Goal: Information Seeking & Learning: Learn about a topic

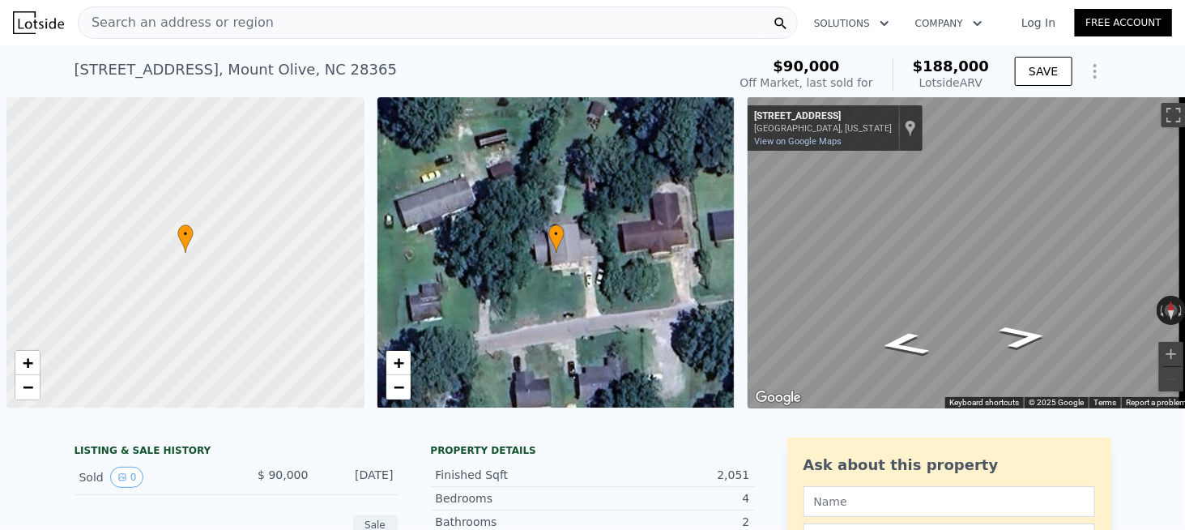
scroll to position [0, 6]
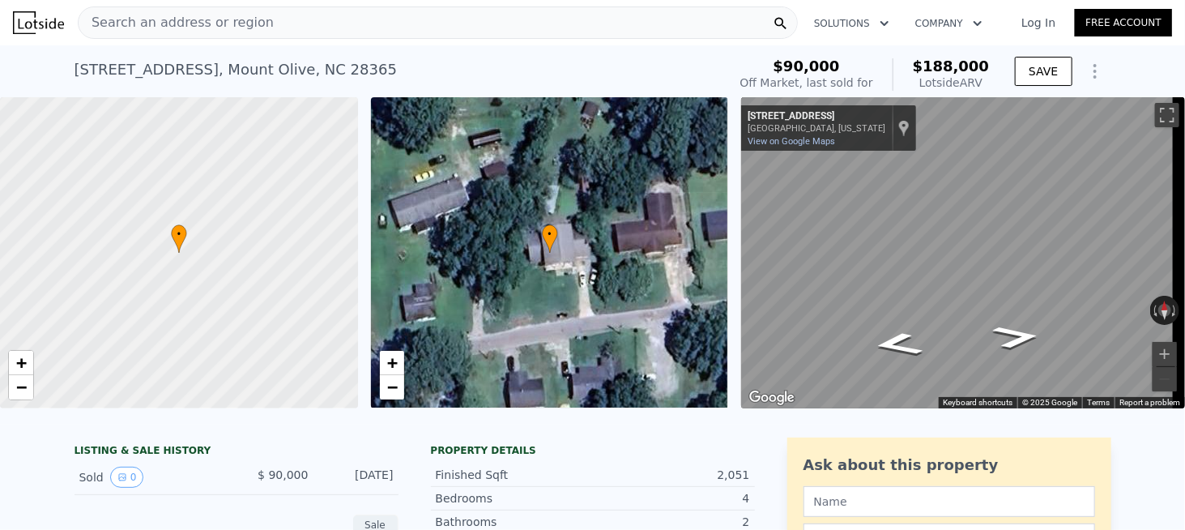
click at [261, 29] on div "Search an address or region" at bounding box center [438, 22] width 720 height 32
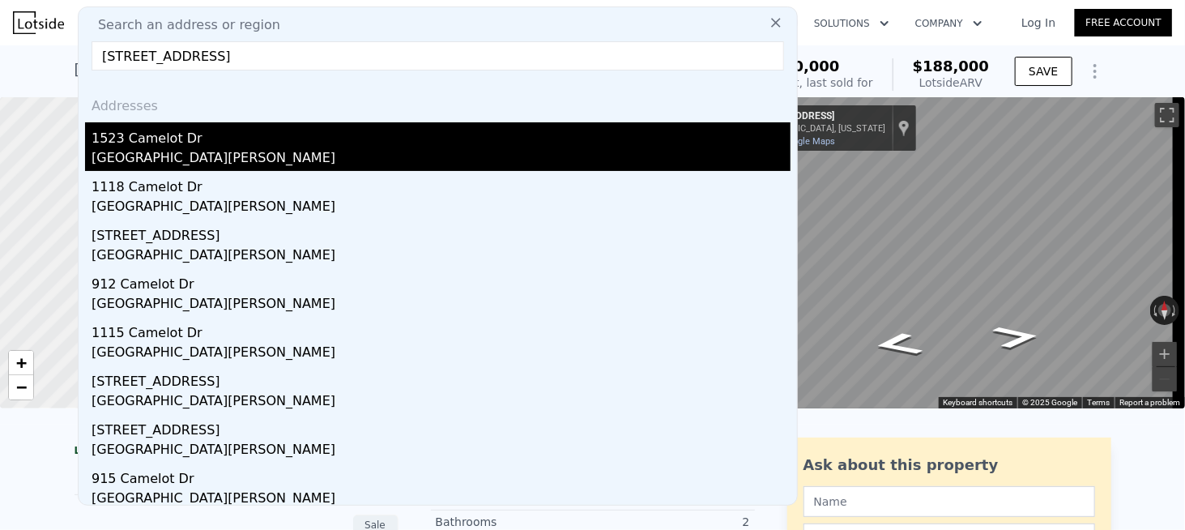
type input "[STREET_ADDRESS]"
click at [199, 144] on div "1523 Camelot Dr" at bounding box center [441, 135] width 699 height 26
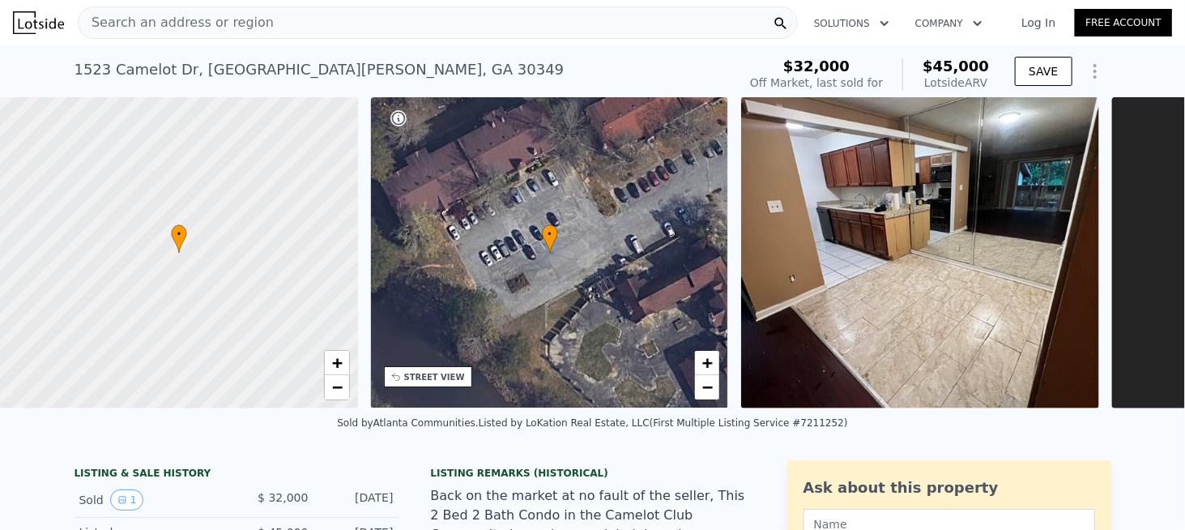
click at [189, 31] on span "Search an address or region" at bounding box center [176, 22] width 195 height 19
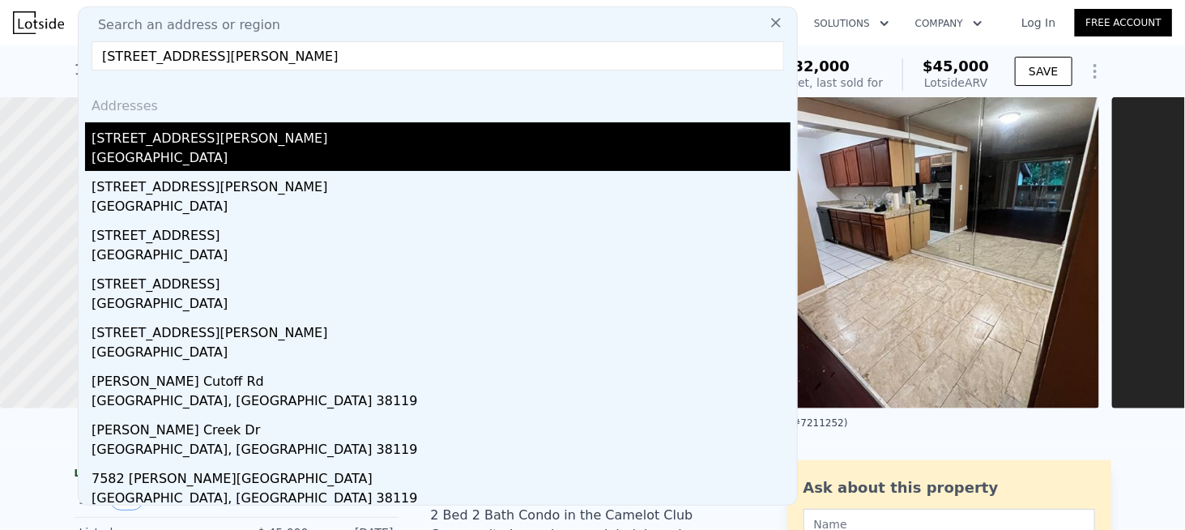
type input "1710 Callis St, Memphis, TN 38114"
click at [152, 142] on div "1710 Callis St" at bounding box center [441, 135] width 699 height 26
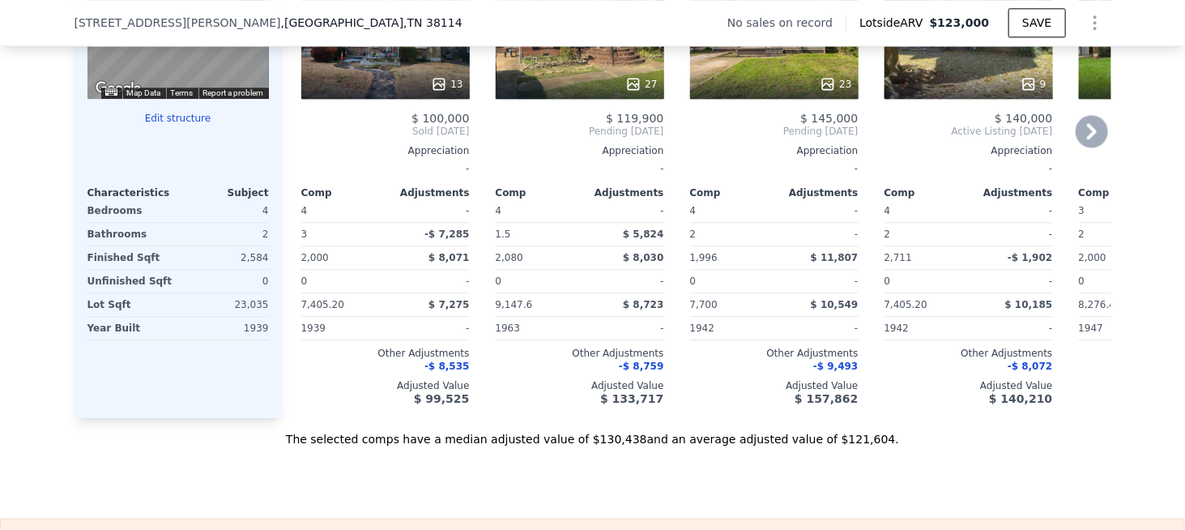
scroll to position [1856, 0]
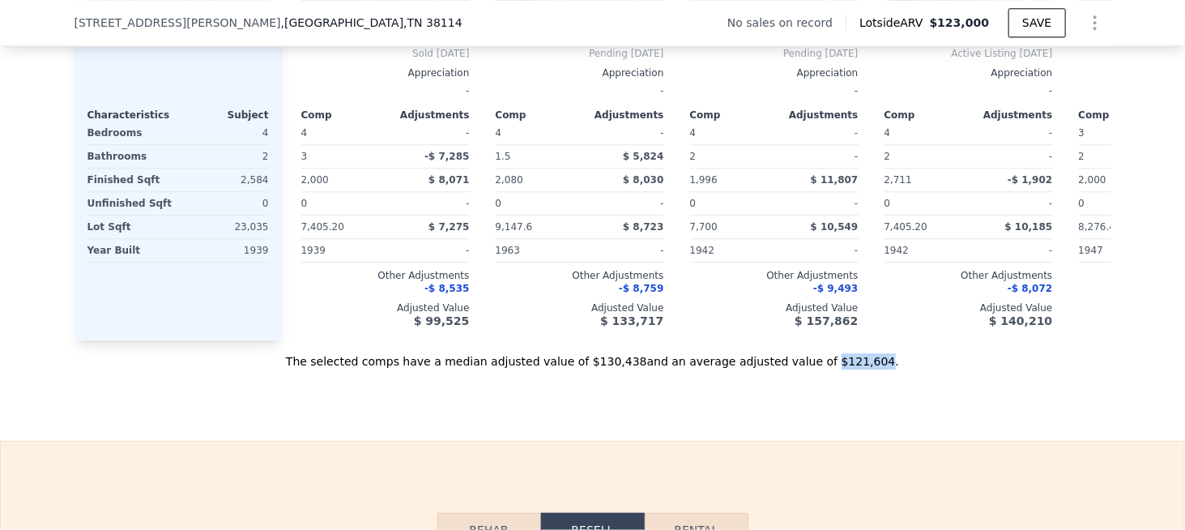
drag, startPoint x: 795, startPoint y: 374, endPoint x: 833, endPoint y: 372, distance: 38.1
click at [833, 369] on div "The selected comps have a median adjusted value of $130,438 and an average adju…" at bounding box center [592, 354] width 1036 height 29
copy div "$121,604"
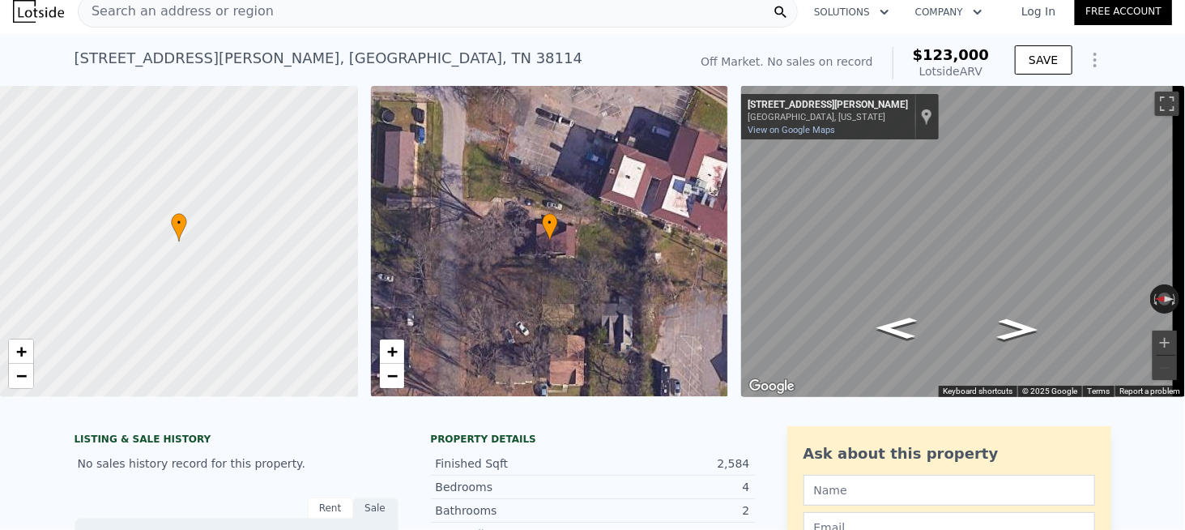
scroll to position [0, 0]
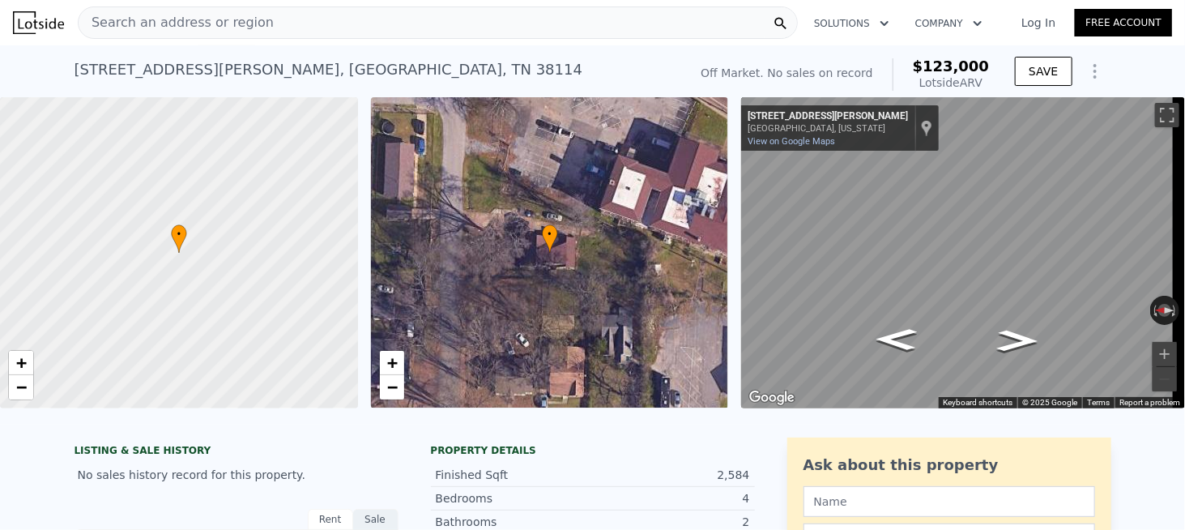
click at [236, 26] on span "Search an address or region" at bounding box center [176, 22] width 195 height 19
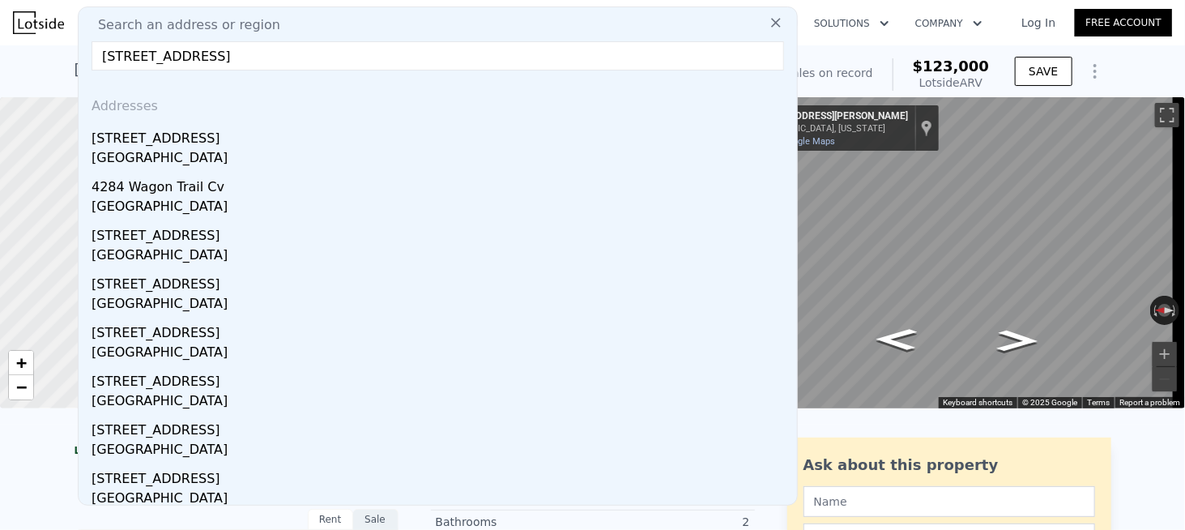
click at [215, 45] on input "4242 Wagon Trail Cv, Memphis, TN 38109" at bounding box center [438, 55] width 692 height 29
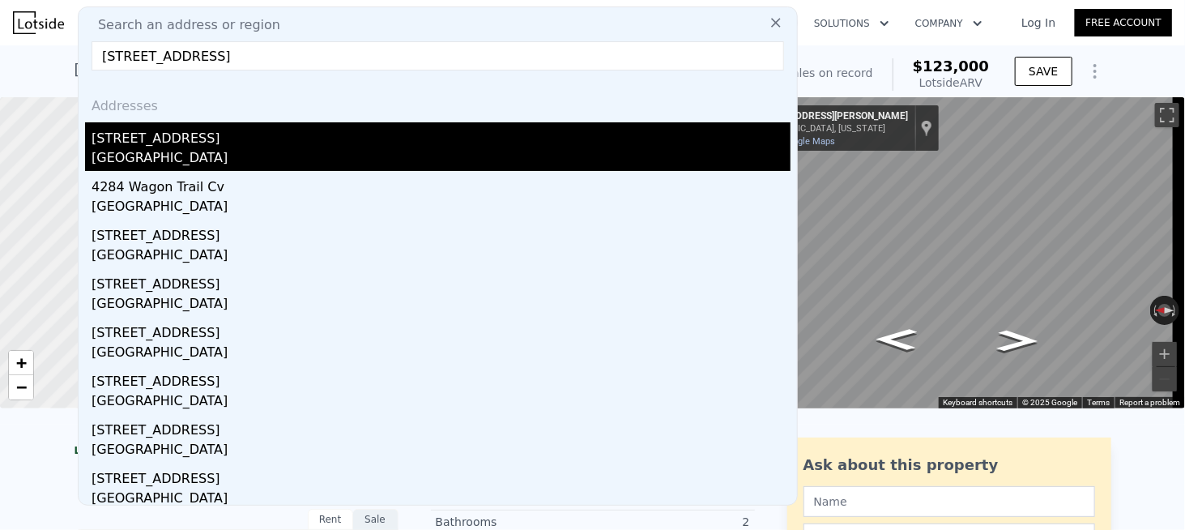
type input "4242 Wagon Trail Cv, Memphis, TN 38109"
click at [158, 148] on div "Memphis, TN 38109" at bounding box center [441, 159] width 699 height 23
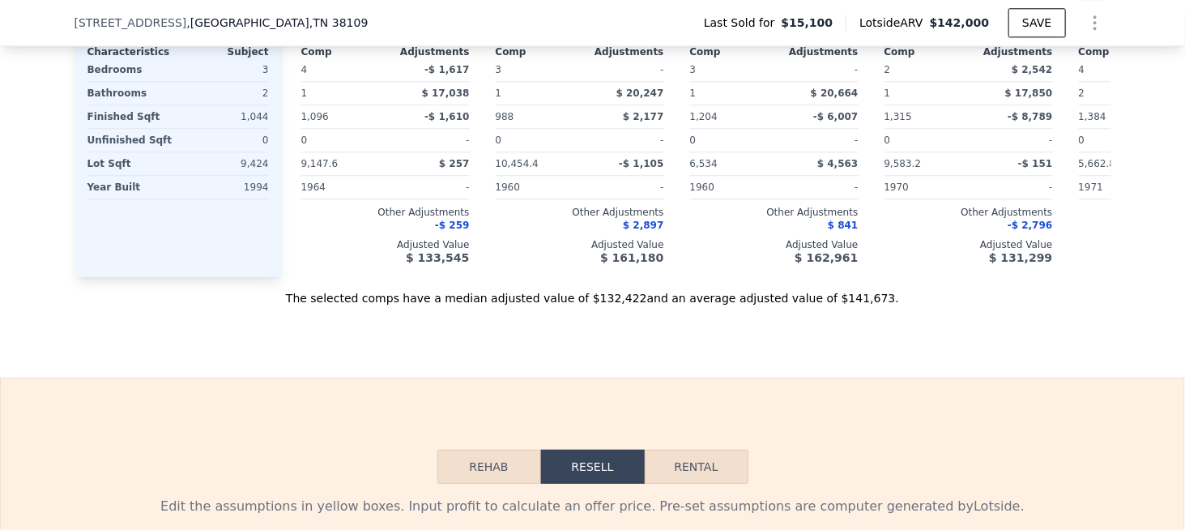
scroll to position [1937, 0]
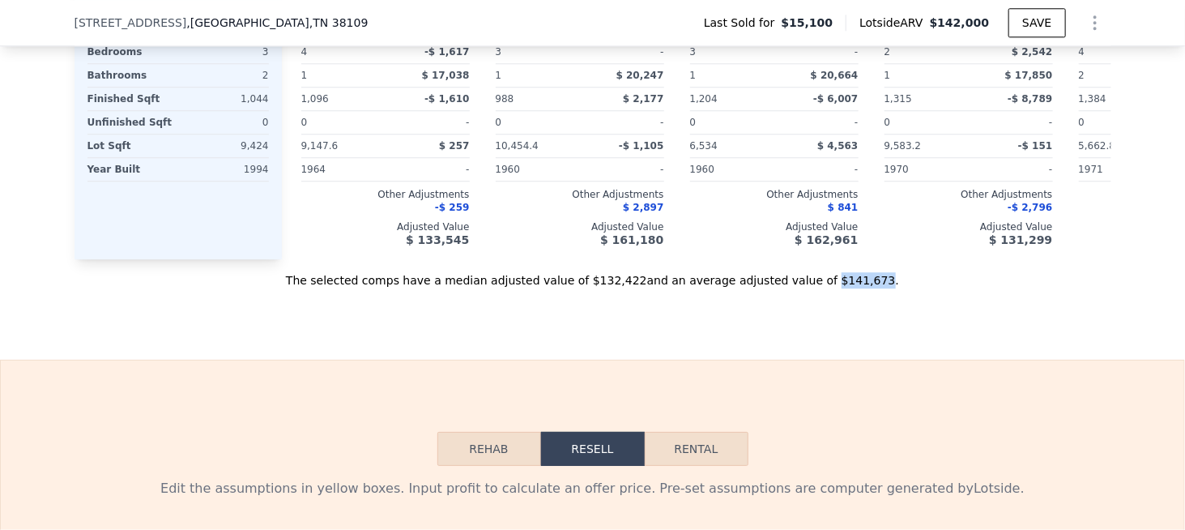
drag, startPoint x: 797, startPoint y: 292, endPoint x: 833, endPoint y: 291, distance: 36.4
click at [833, 288] on div "The selected comps have a median adjusted value of $132,422 and an average adju…" at bounding box center [592, 273] width 1036 height 29
copy div "$141,673"
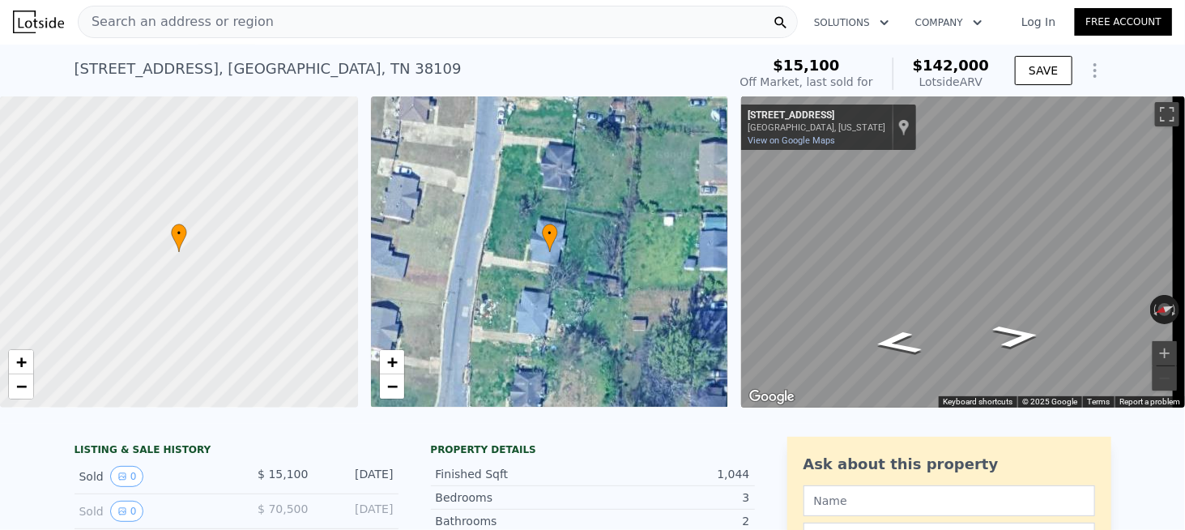
scroll to position [0, 0]
click at [198, 19] on span "Search an address or region" at bounding box center [176, 22] width 195 height 19
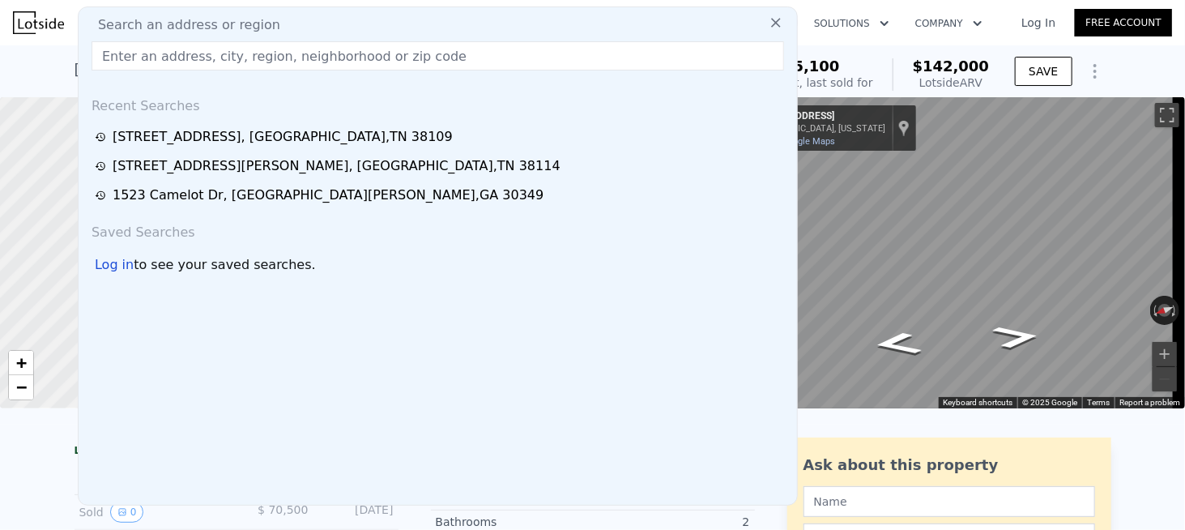
click at [146, 52] on input "text" at bounding box center [438, 55] width 692 height 29
click at [143, 56] on input "text" at bounding box center [438, 55] width 692 height 29
click at [221, 62] on input "text" at bounding box center [438, 55] width 692 height 29
paste input "3243 Abbeywood Dr, Decatur, GA 30034"
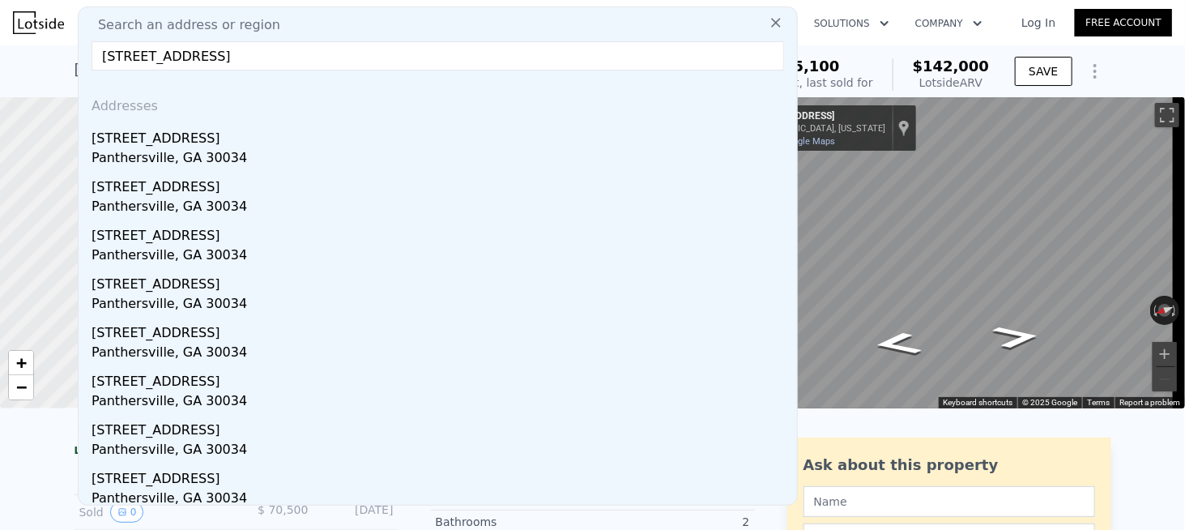
type input "3243 Abbeywood Dr, Decatur, GA 30034"
click at [196, 140] on div "3243 Abbeywood Dr" at bounding box center [441, 135] width 699 height 26
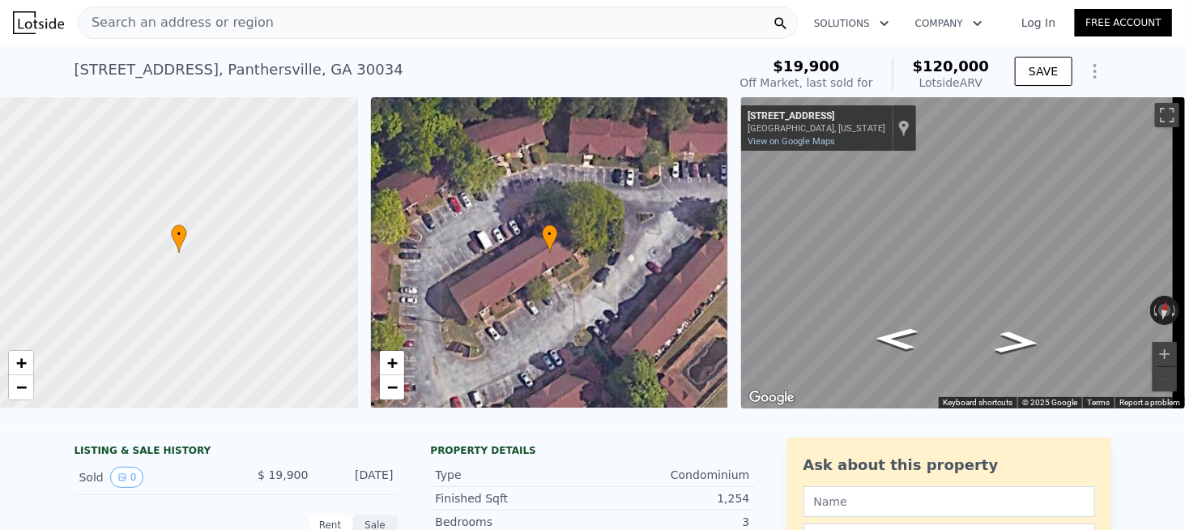
click at [256, 28] on div "Search an address or region" at bounding box center [438, 22] width 720 height 32
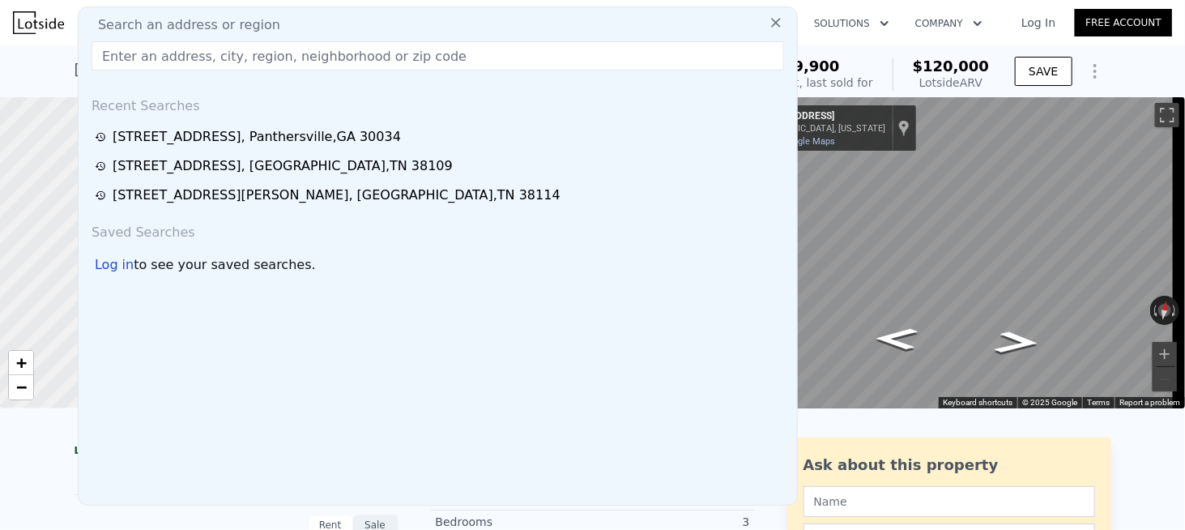
click at [257, 27] on div "Search an address or region" at bounding box center [437, 24] width 705 height 19
click at [249, 40] on div "Search an address or region Recent Searches 3243 Abbeywood Dr , Panthersville ,…" at bounding box center [438, 255] width 720 height 499
click at [245, 53] on input "text" at bounding box center [438, 55] width 692 height 29
paste input "3517 Thorpe Ave, Los Angeles, CA 90065"
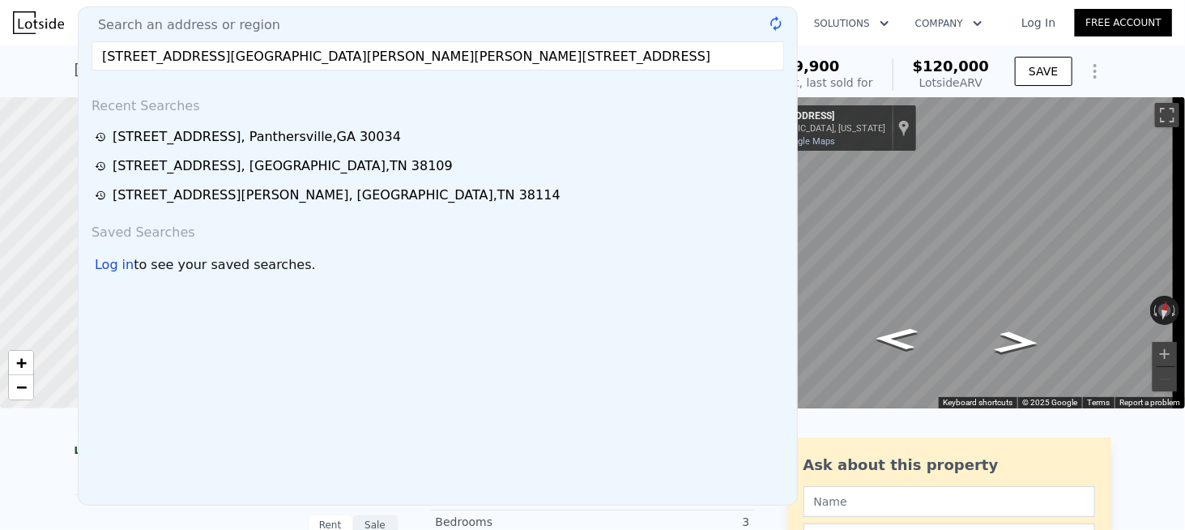
paste input "text"
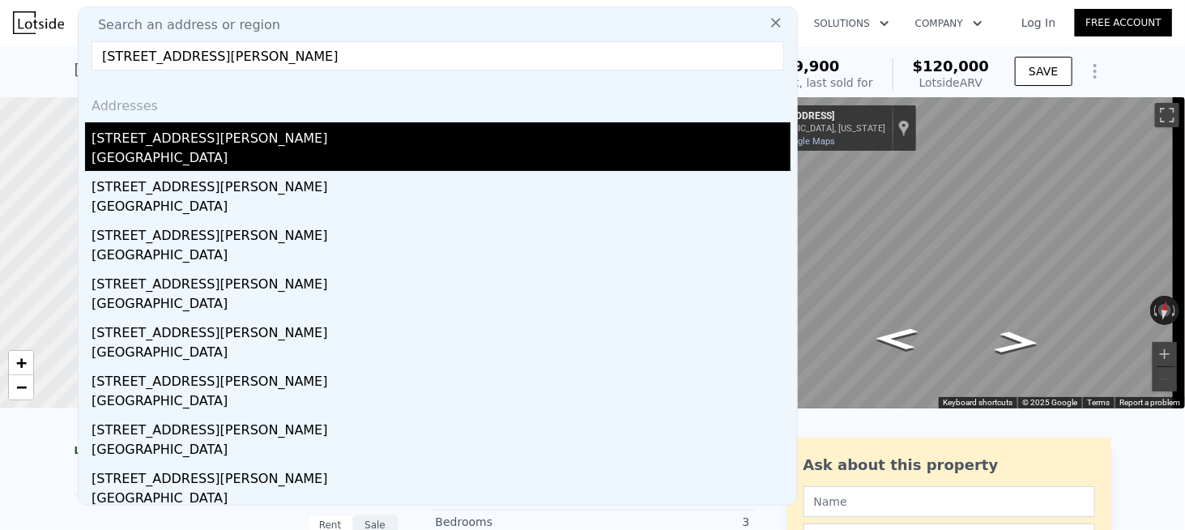
type input "3517 Thorpe Ave, Los Angeles, CA 90065"
click at [198, 147] on div "3517 Thorpe Ave" at bounding box center [441, 135] width 699 height 26
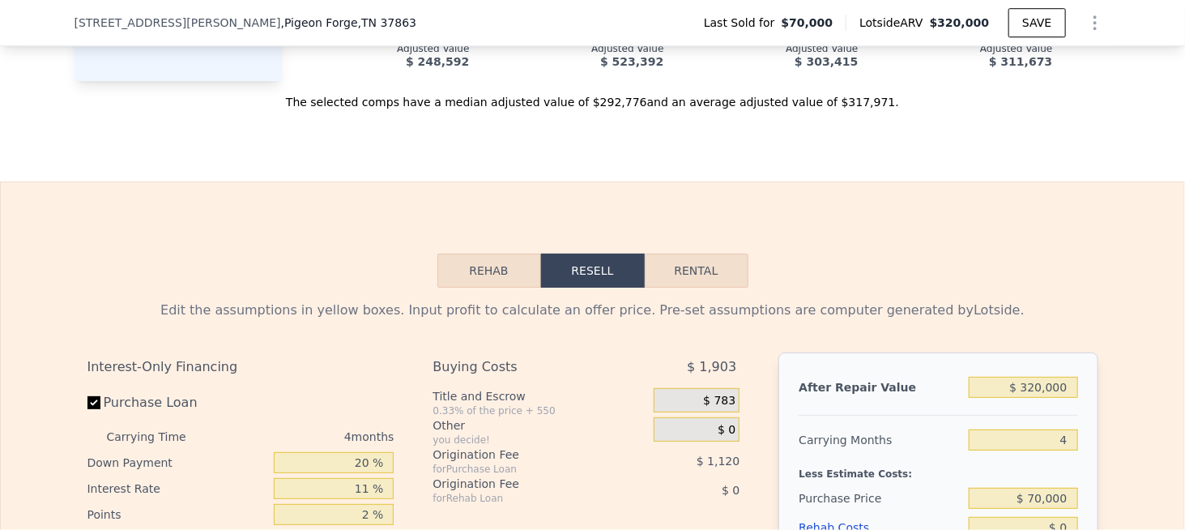
scroll to position [2018, 0]
